Goal: Transaction & Acquisition: Purchase product/service

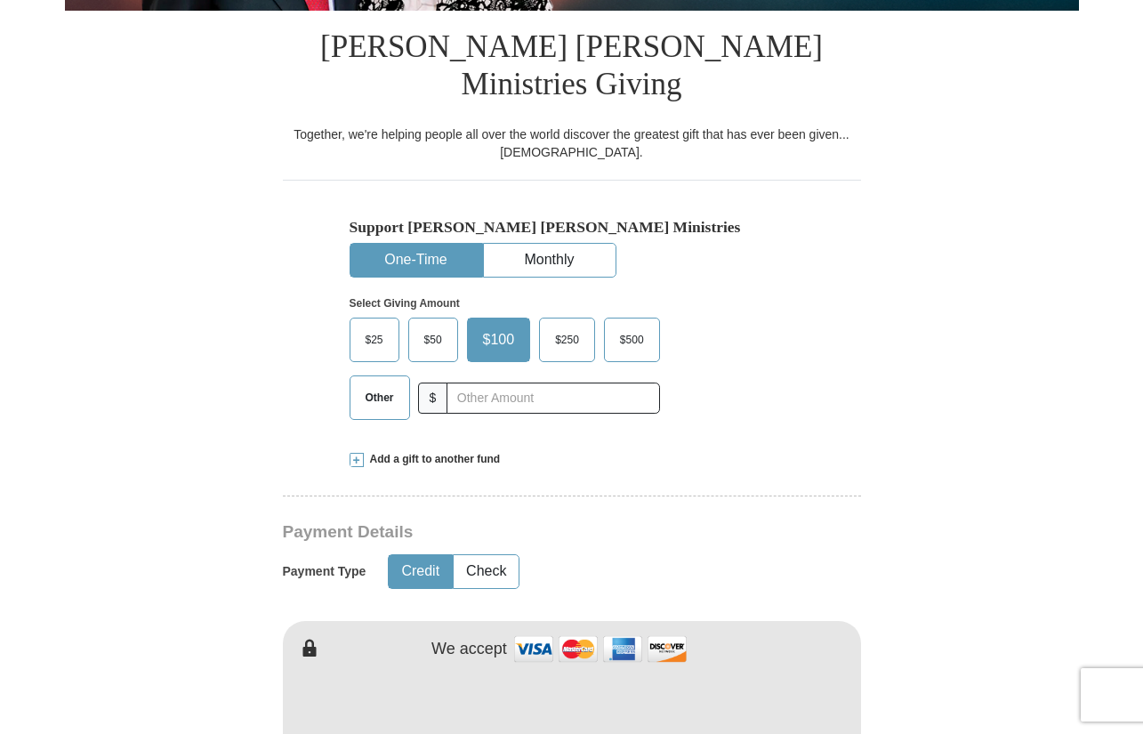
scroll to position [572, 0]
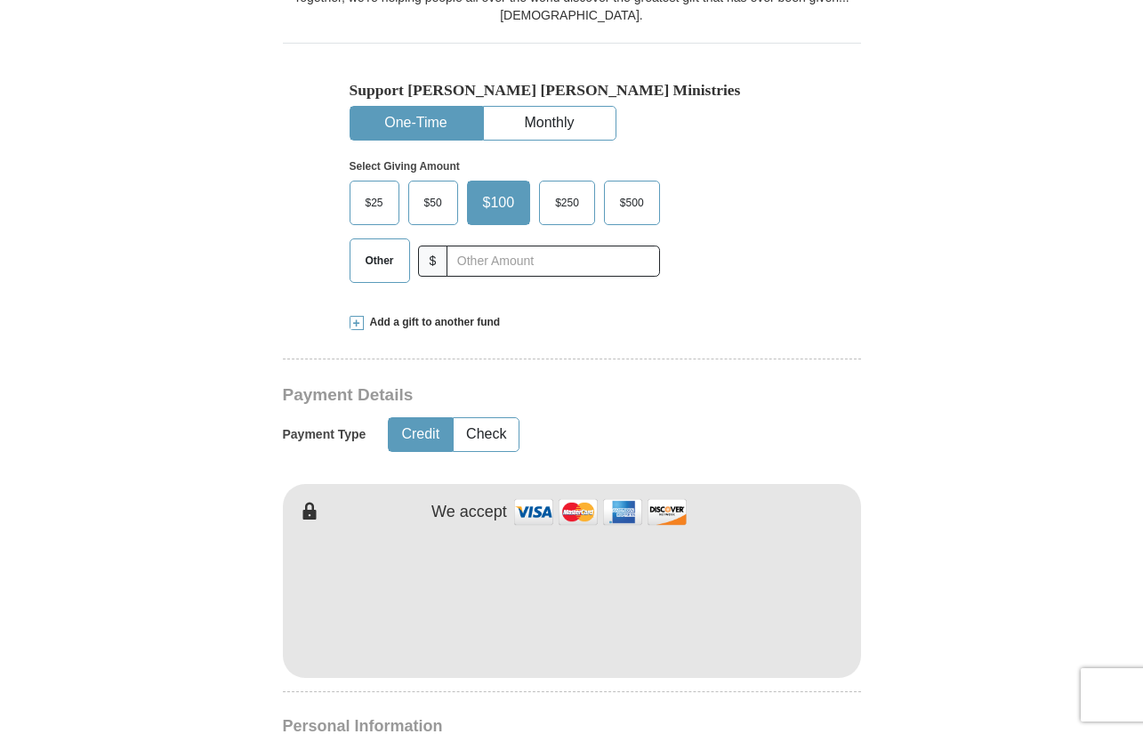
click at [367, 247] on span "Other" at bounding box center [380, 260] width 46 height 27
click at [0, 0] on input "Other" at bounding box center [0, 0] width 0 height 0
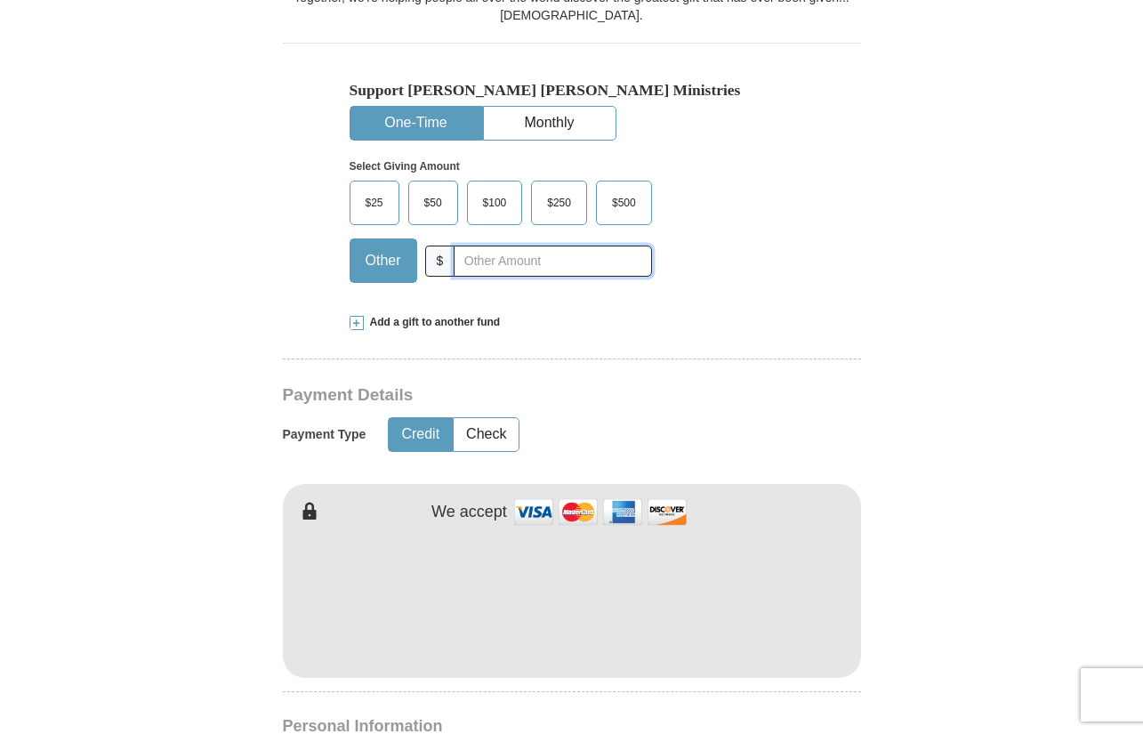
click at [487, 246] on input "text" at bounding box center [553, 261] width 198 height 31
type input "4"
type input "56.00"
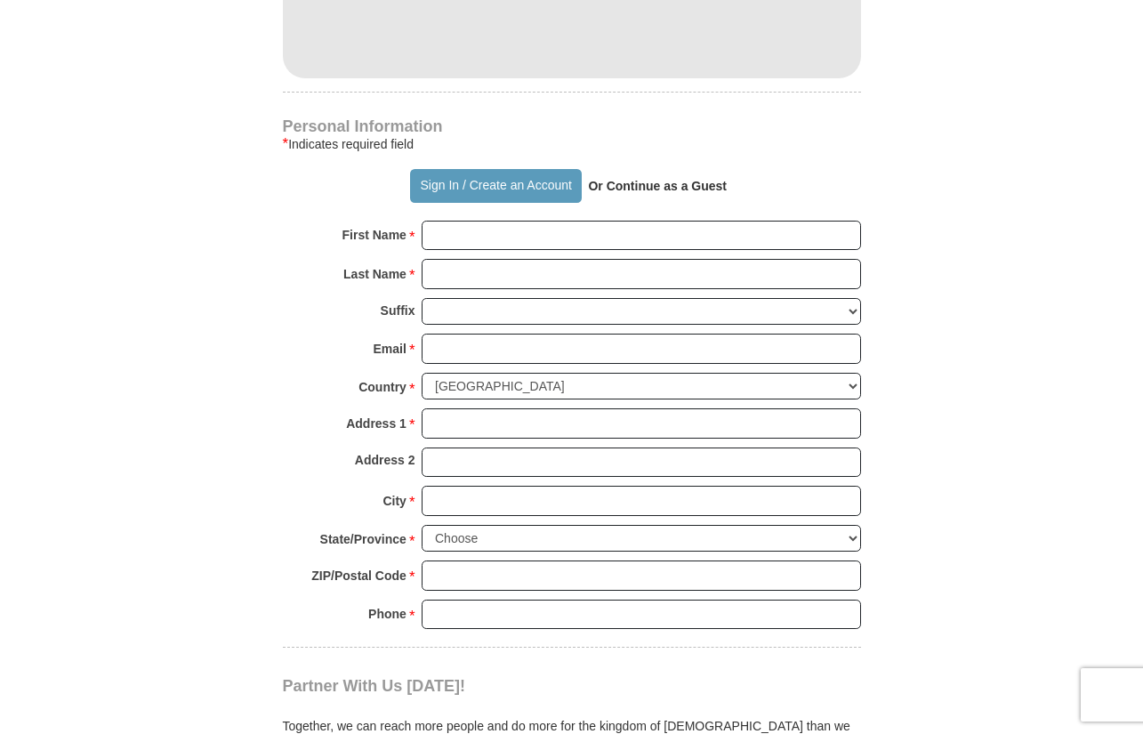
scroll to position [1247, 0]
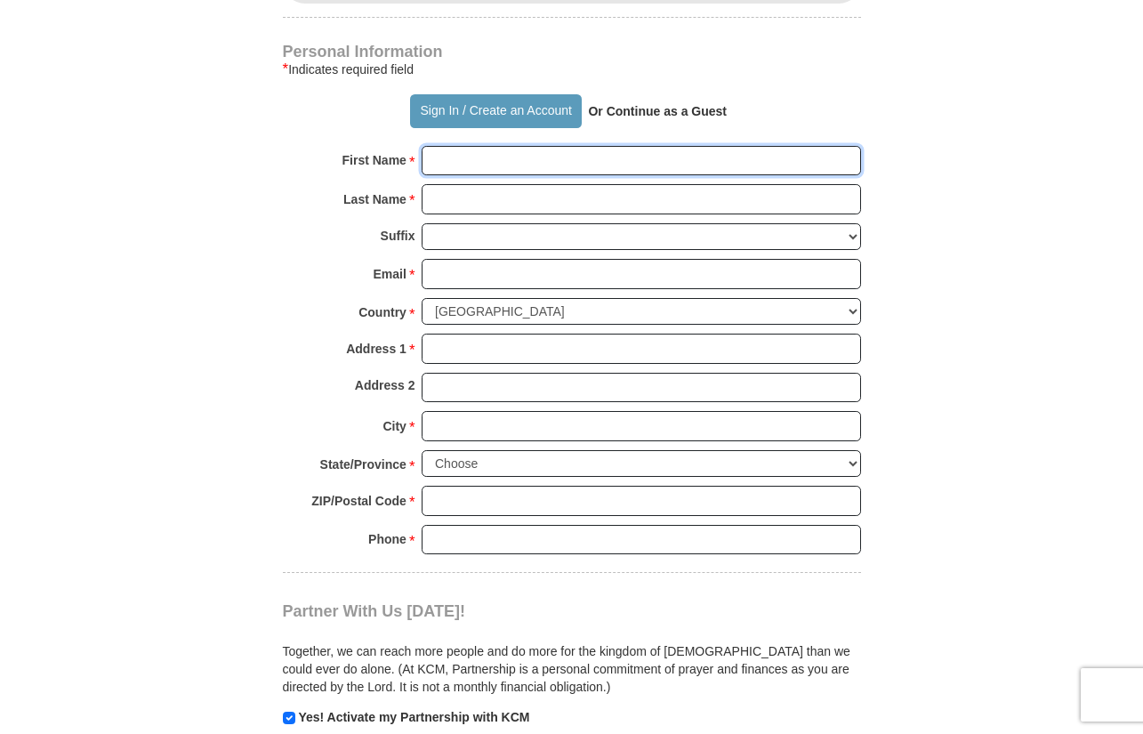
click at [625, 146] on input "First Name *" at bounding box center [642, 161] width 440 height 30
type input "[PERSON_NAME]"
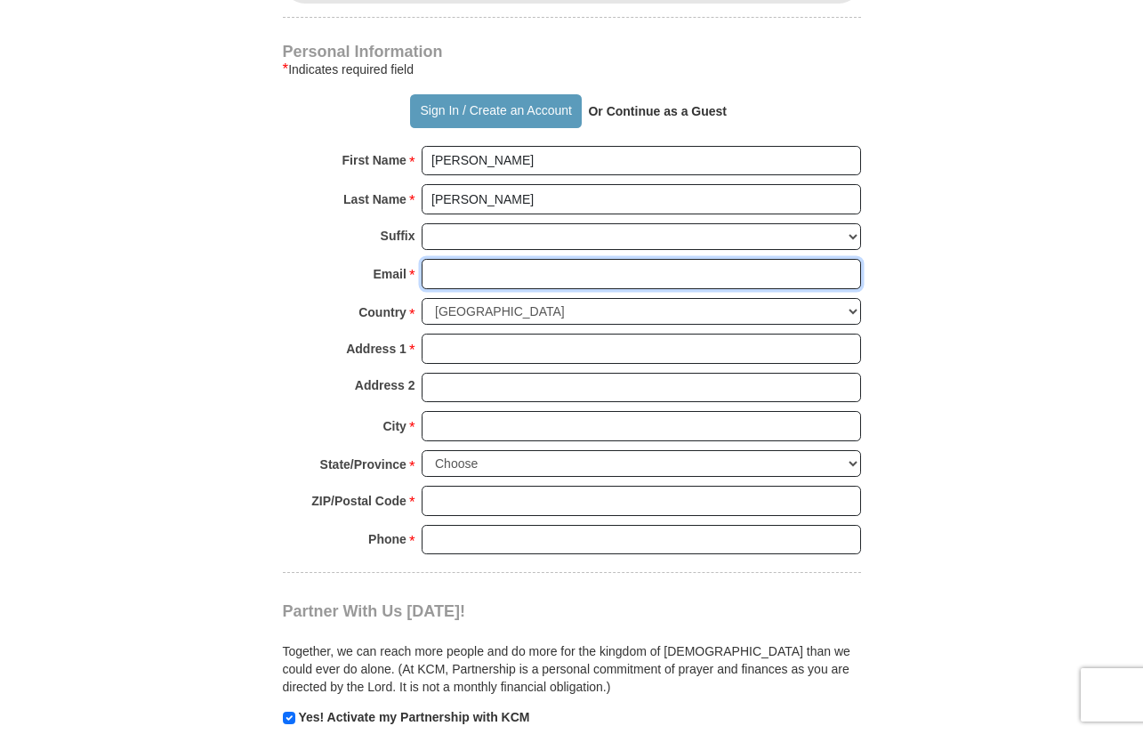
type input "[EMAIL_ADDRESS][DOMAIN_NAME]"
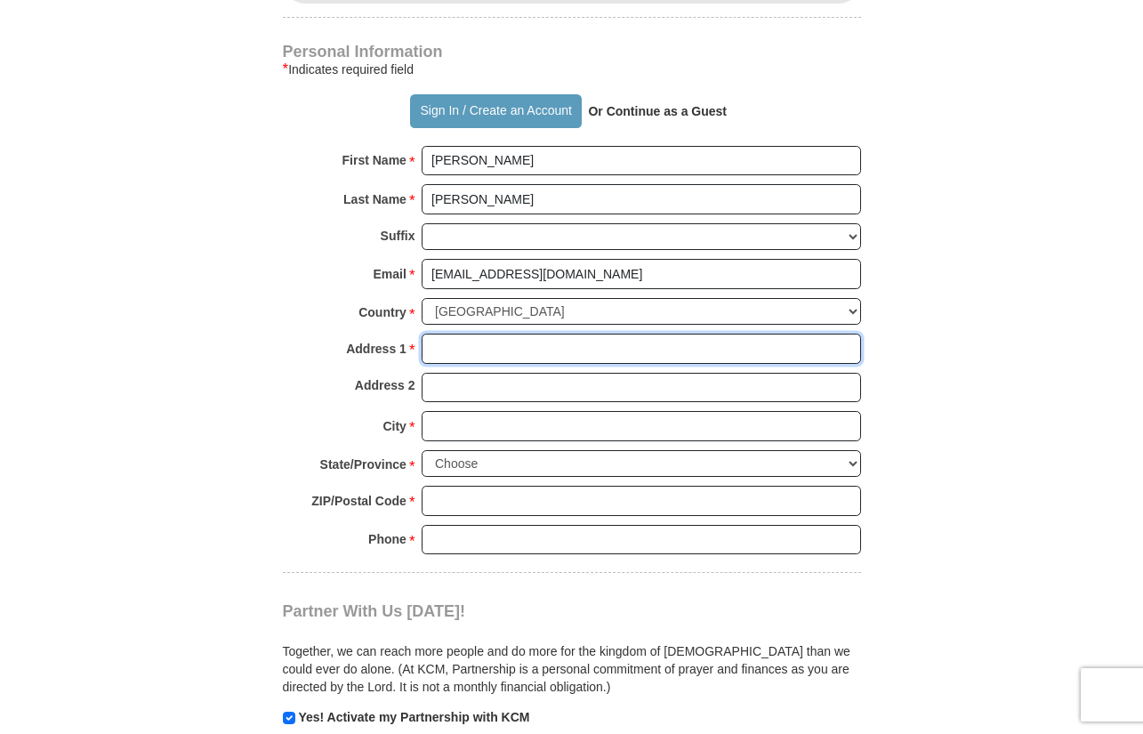
type input "[STREET_ADDRESS]"
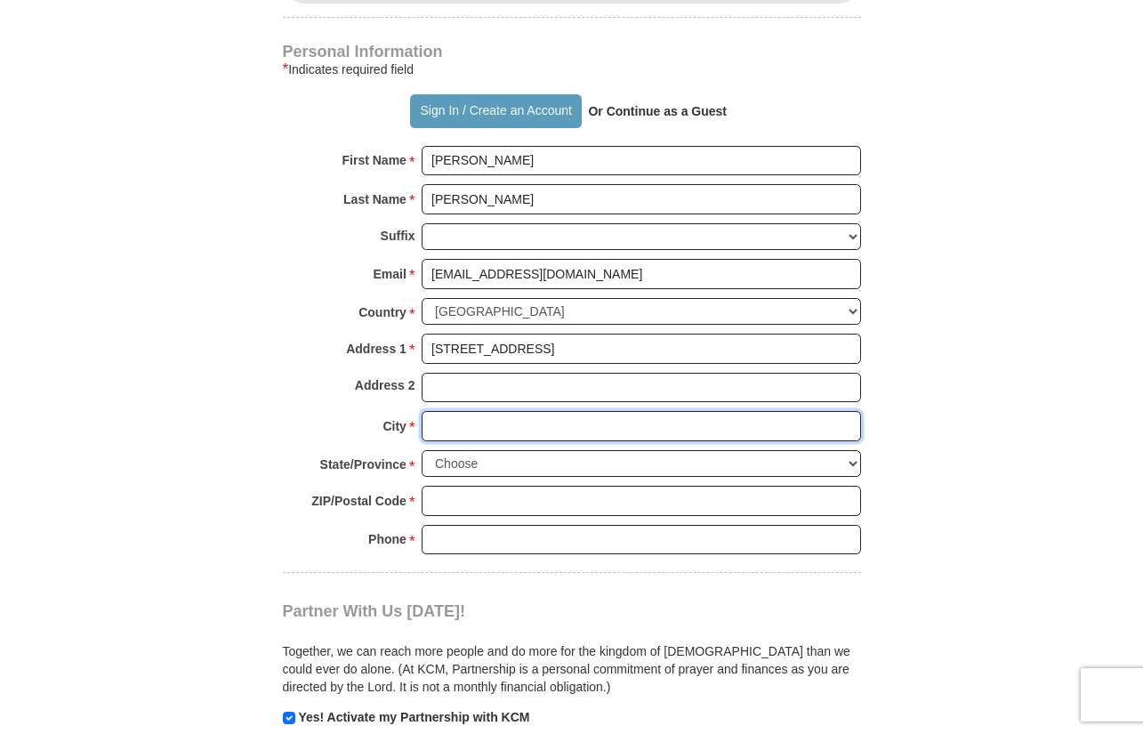
type input "Austin"
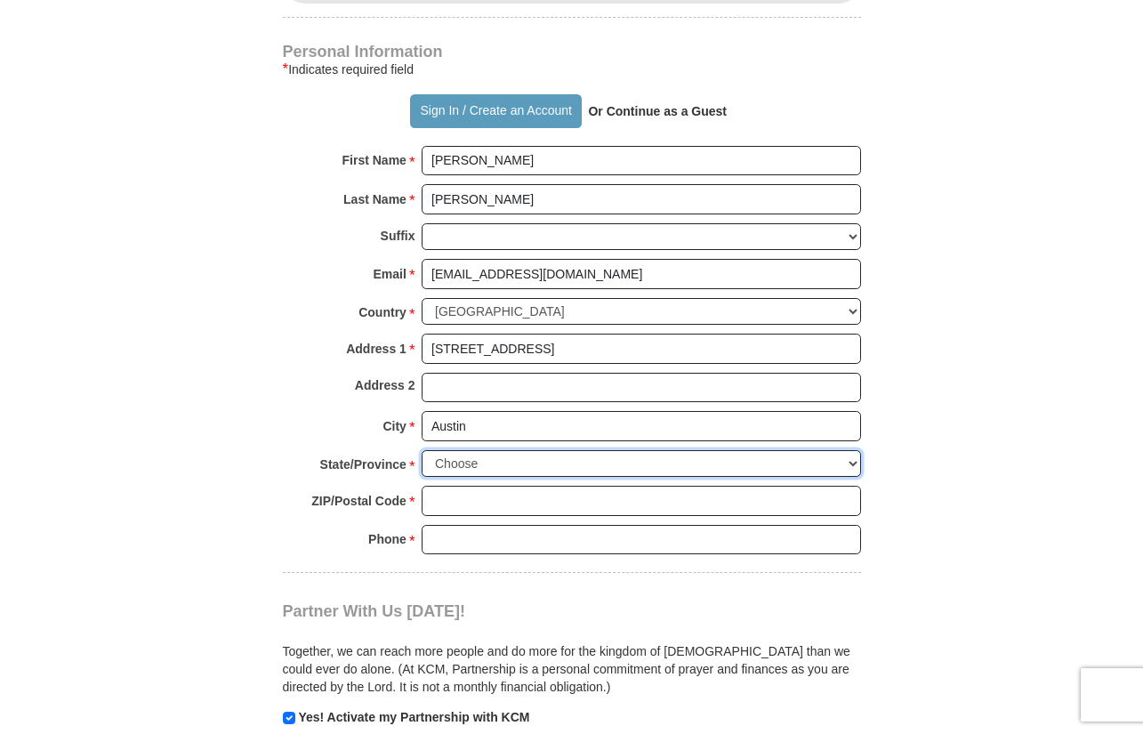
select select "[GEOGRAPHIC_DATA]"
type input "78753"
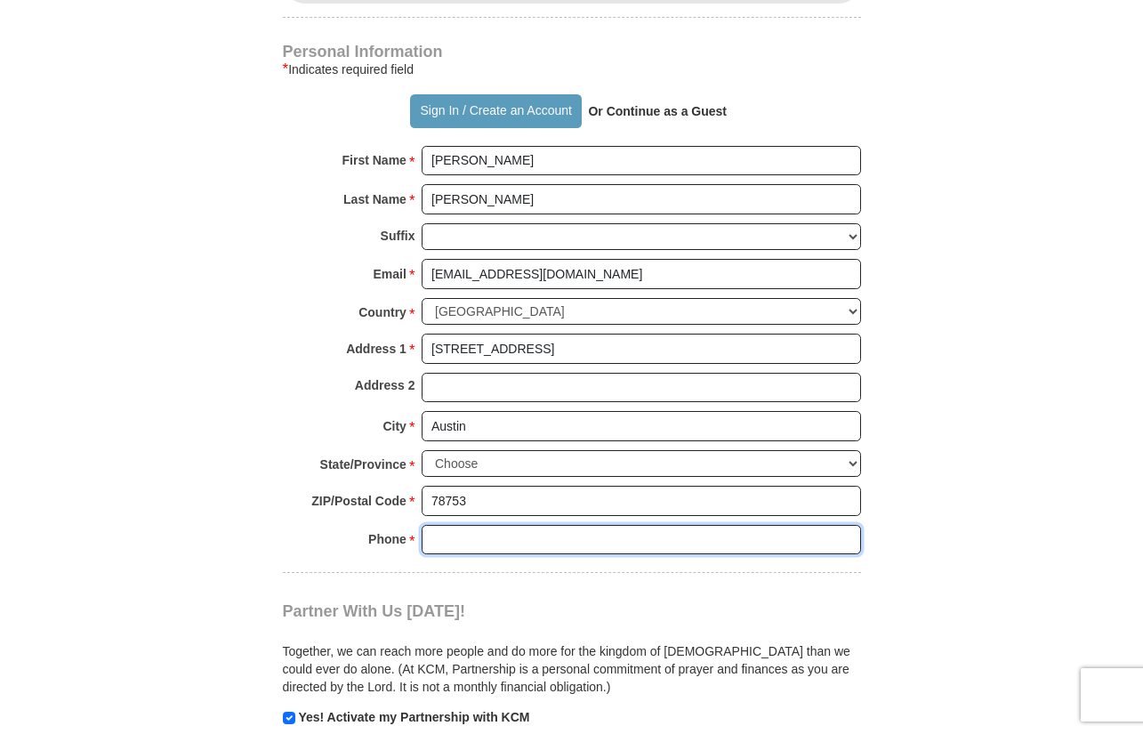
type input "5124609623"
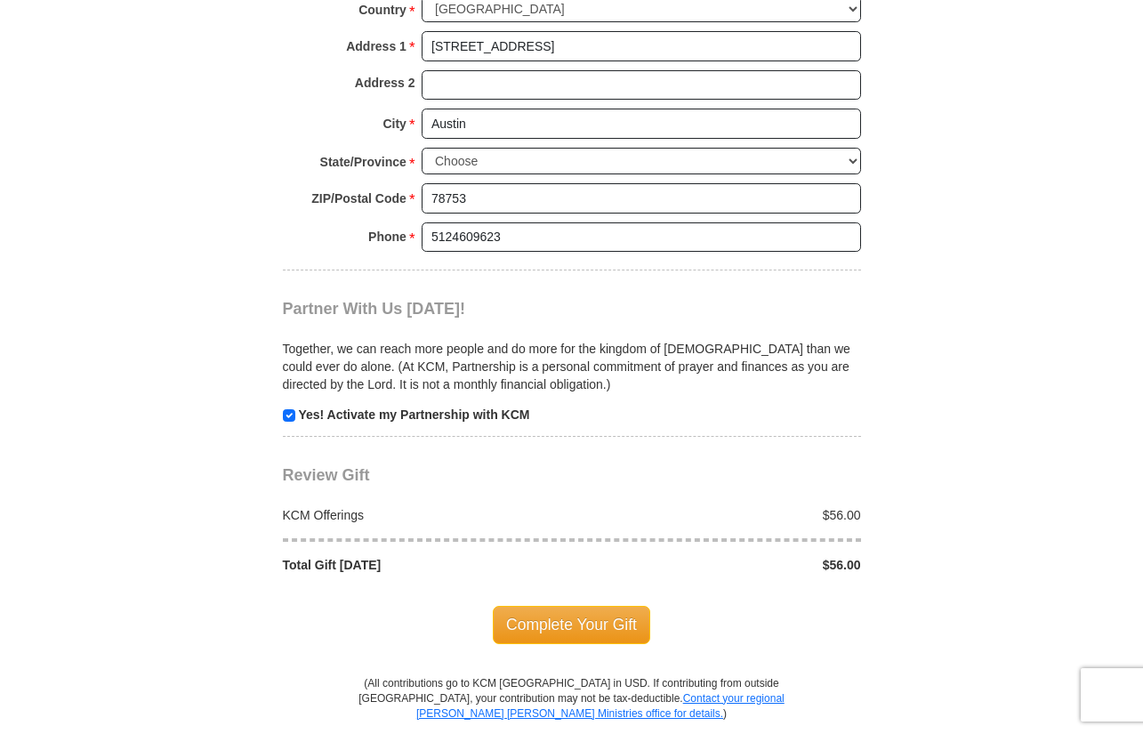
scroll to position [1554, 0]
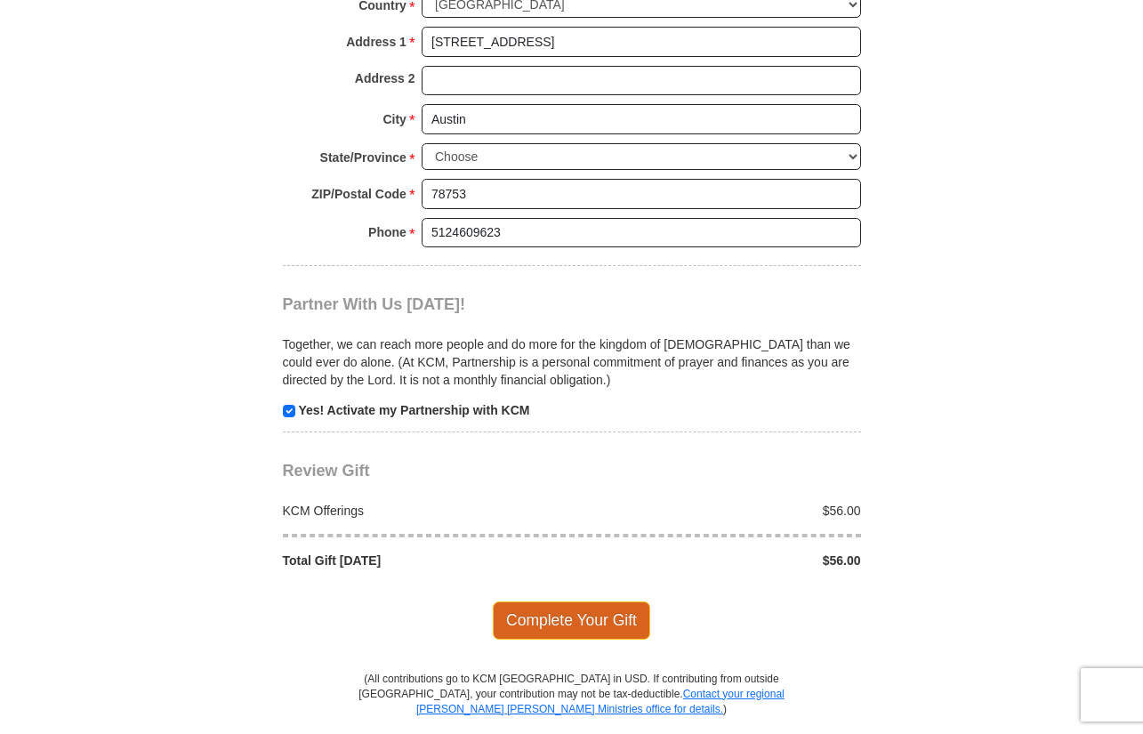
click at [609, 601] on span "Complete Your Gift" at bounding box center [571, 619] width 157 height 37
